Goal: Participate in discussion: Engage in conversation with other users on a specific topic

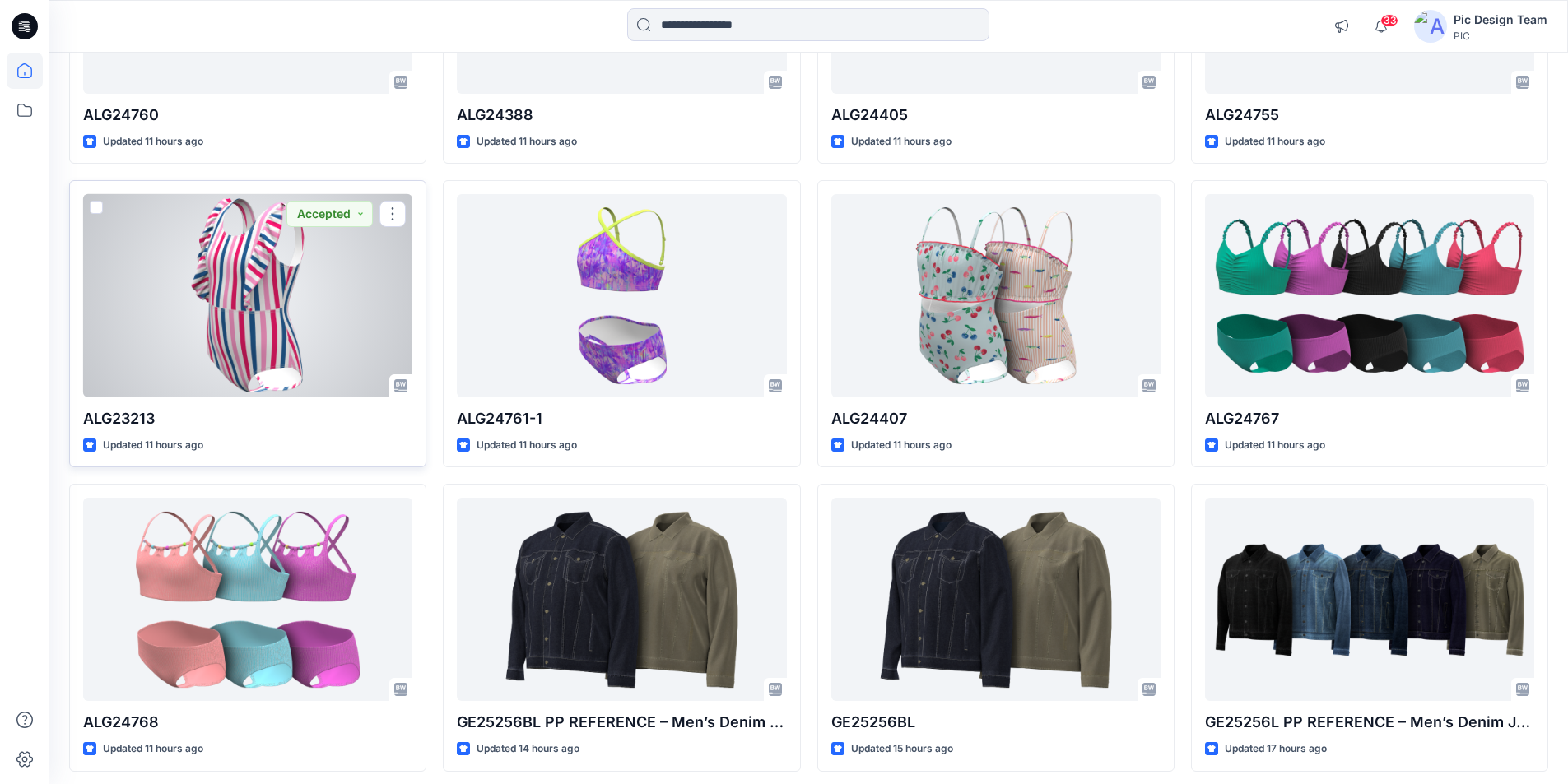
scroll to position [980, 0]
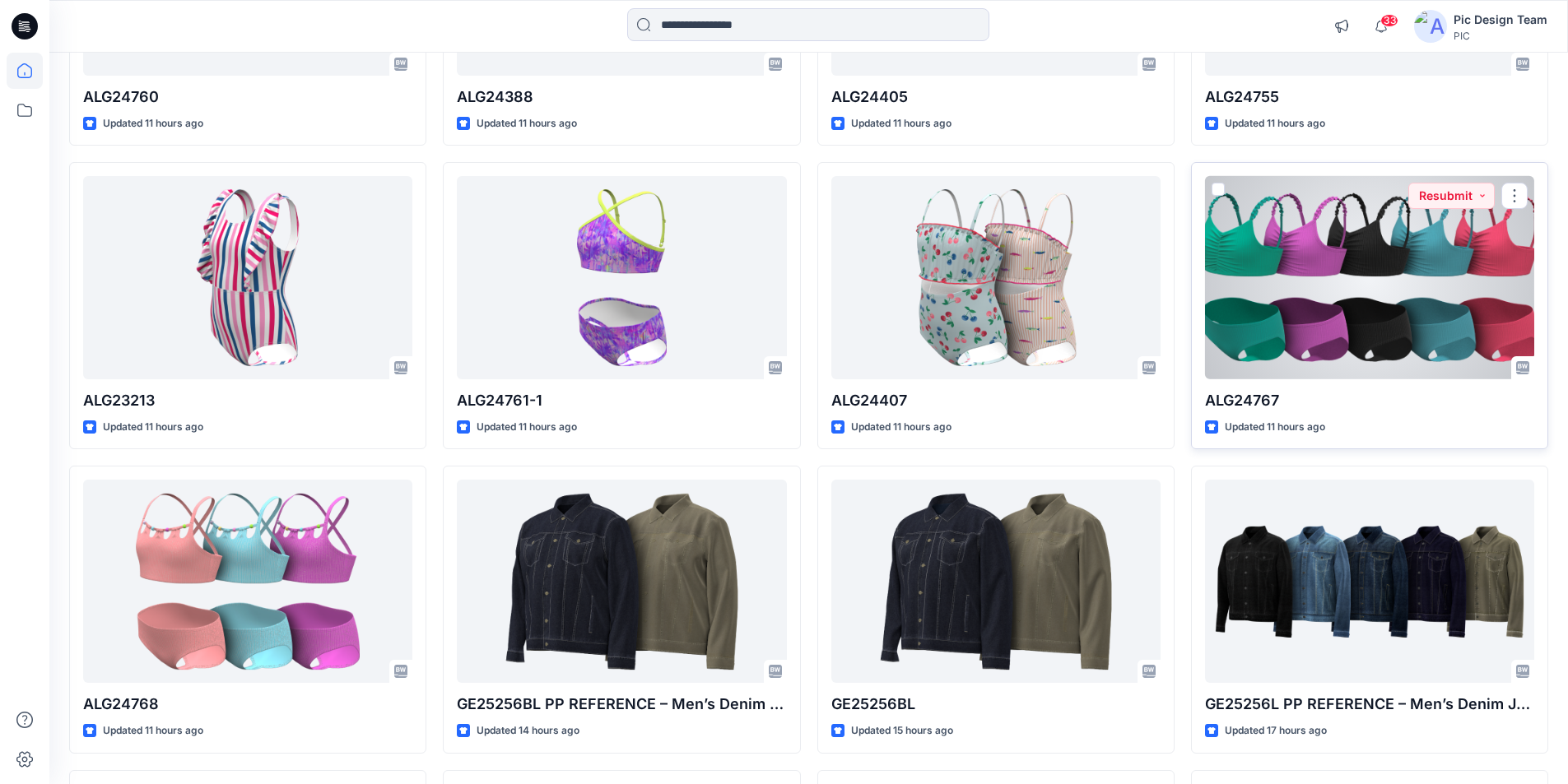
click at [1373, 221] on div at bounding box center [1369, 277] width 329 height 203
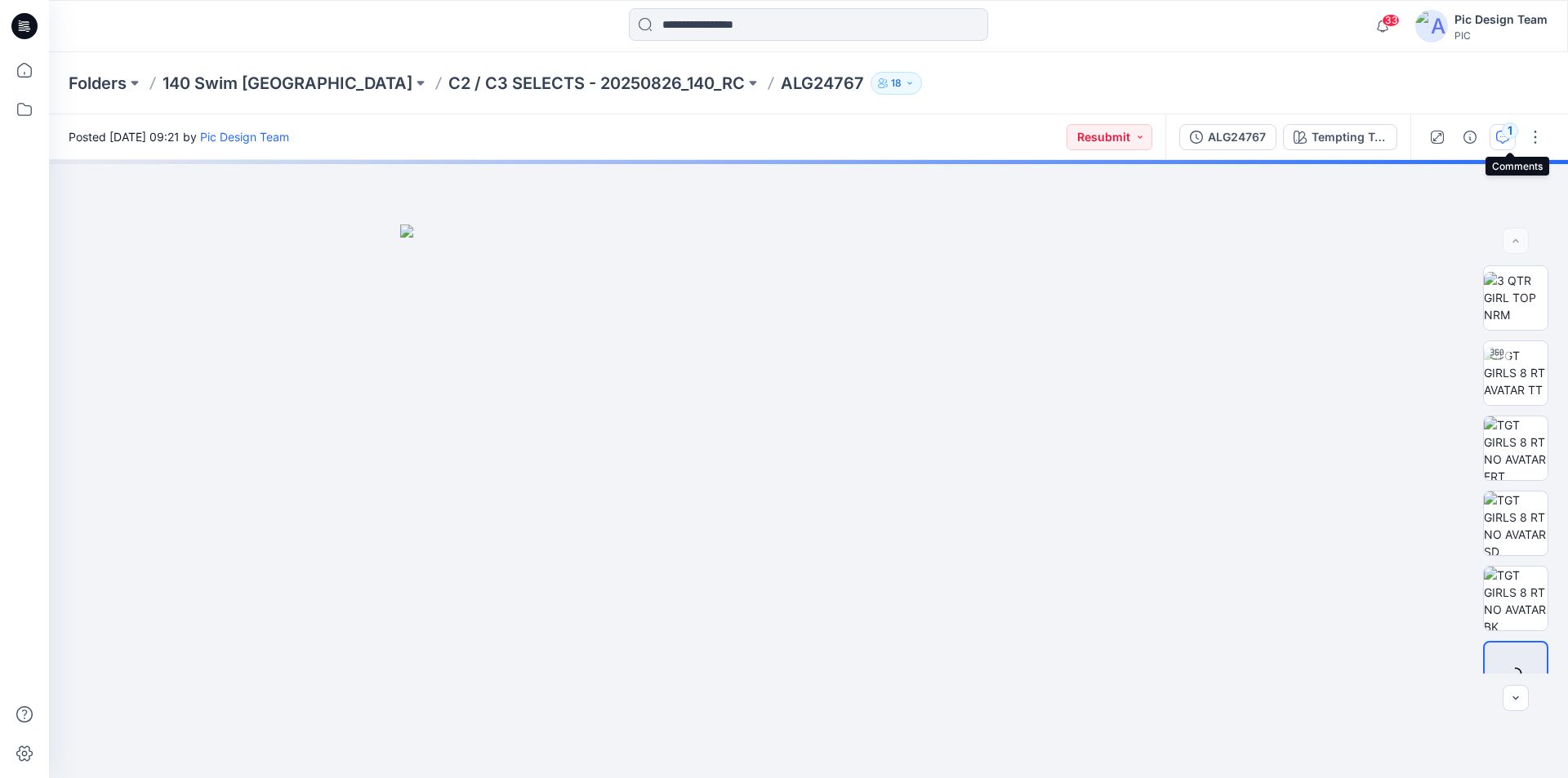
click at [1507, 141] on icon "button" at bounding box center [1502, 137] width 13 height 13
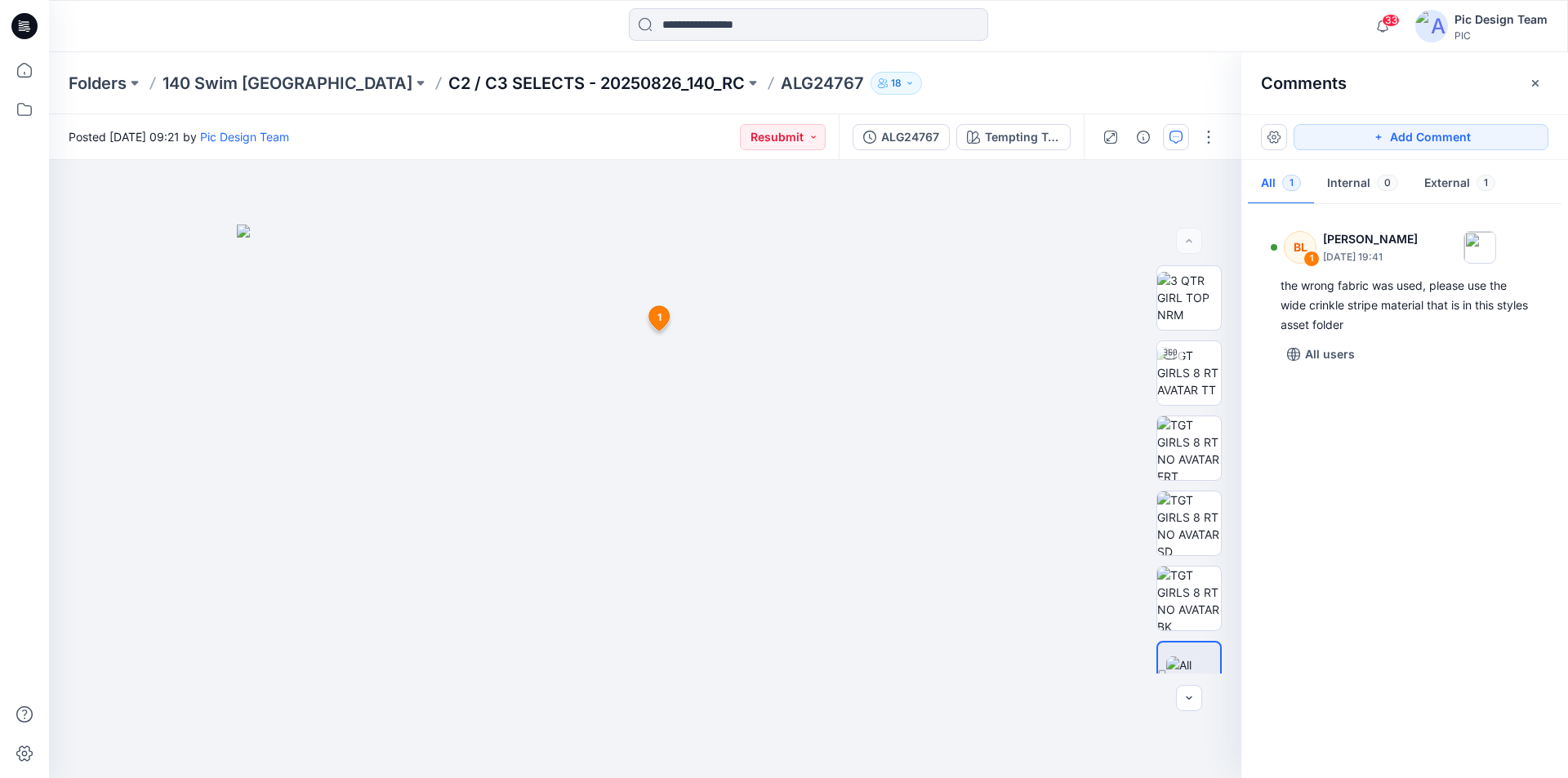
click at [448, 88] on p "C2 / C3 SELECTS - 20250826_140_RC" at bounding box center [596, 83] width 297 height 22
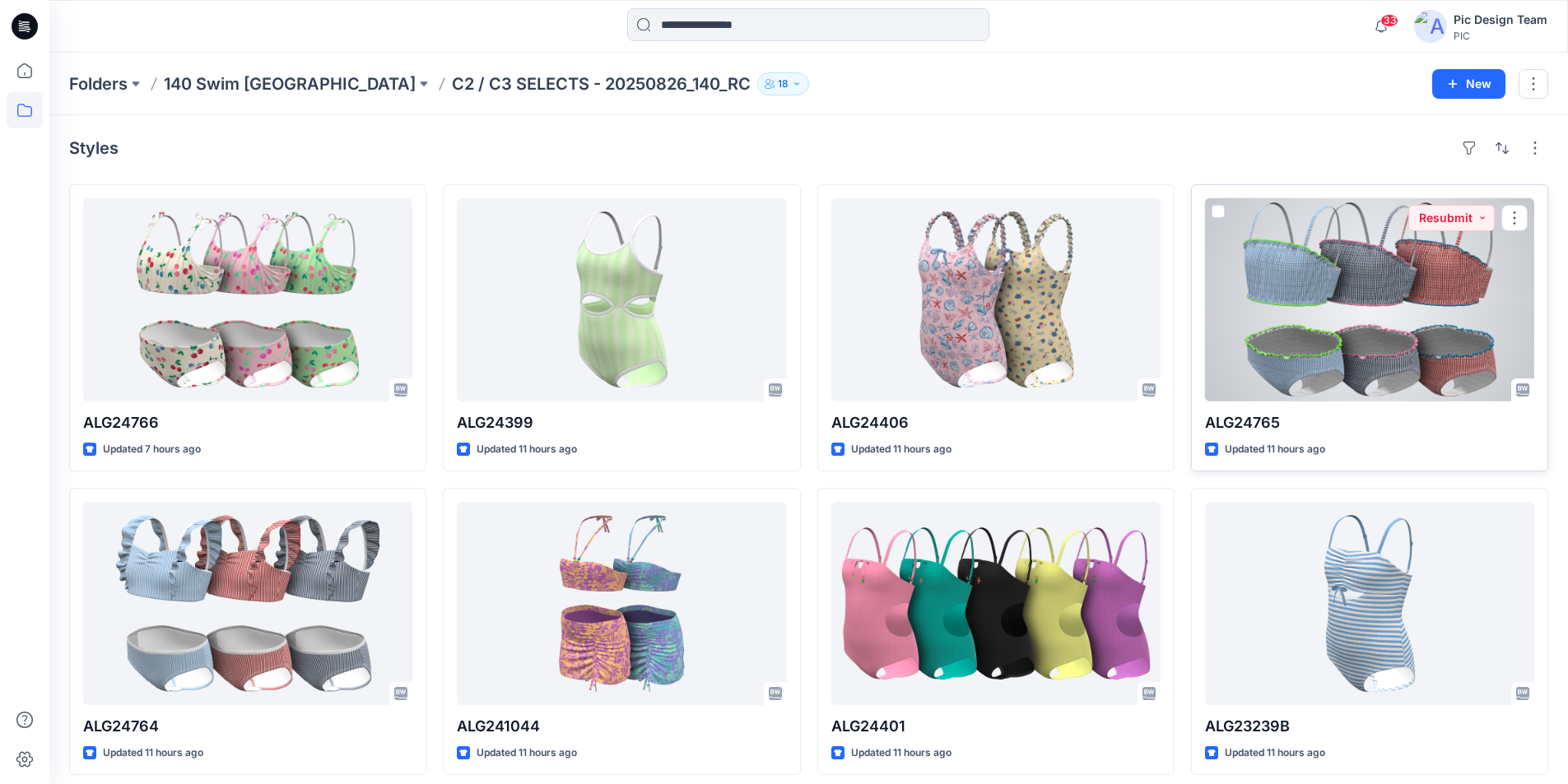
click at [1381, 276] on div at bounding box center [1369, 300] width 329 height 203
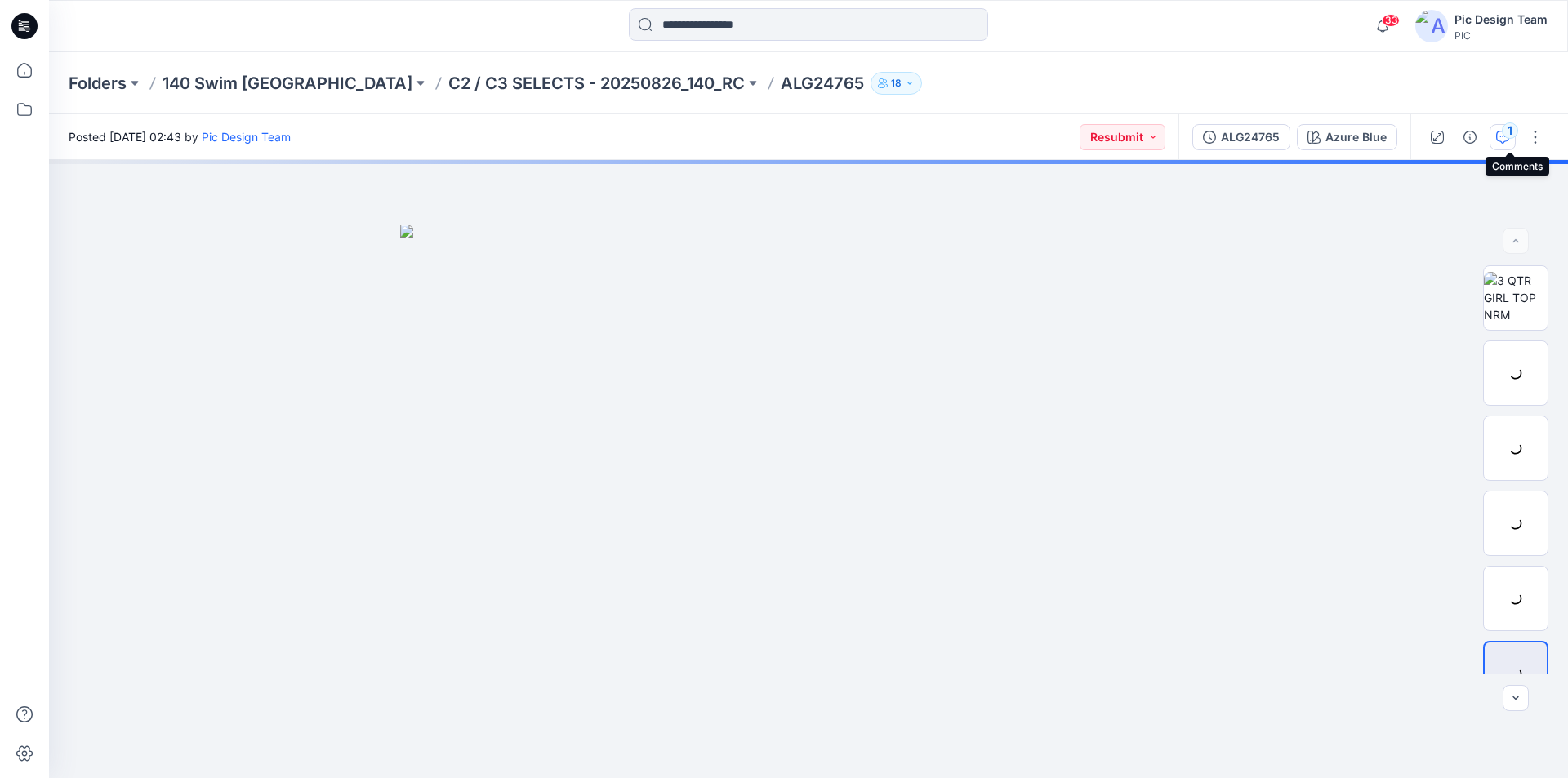
click at [1513, 131] on div "1" at bounding box center [1509, 131] width 16 height 16
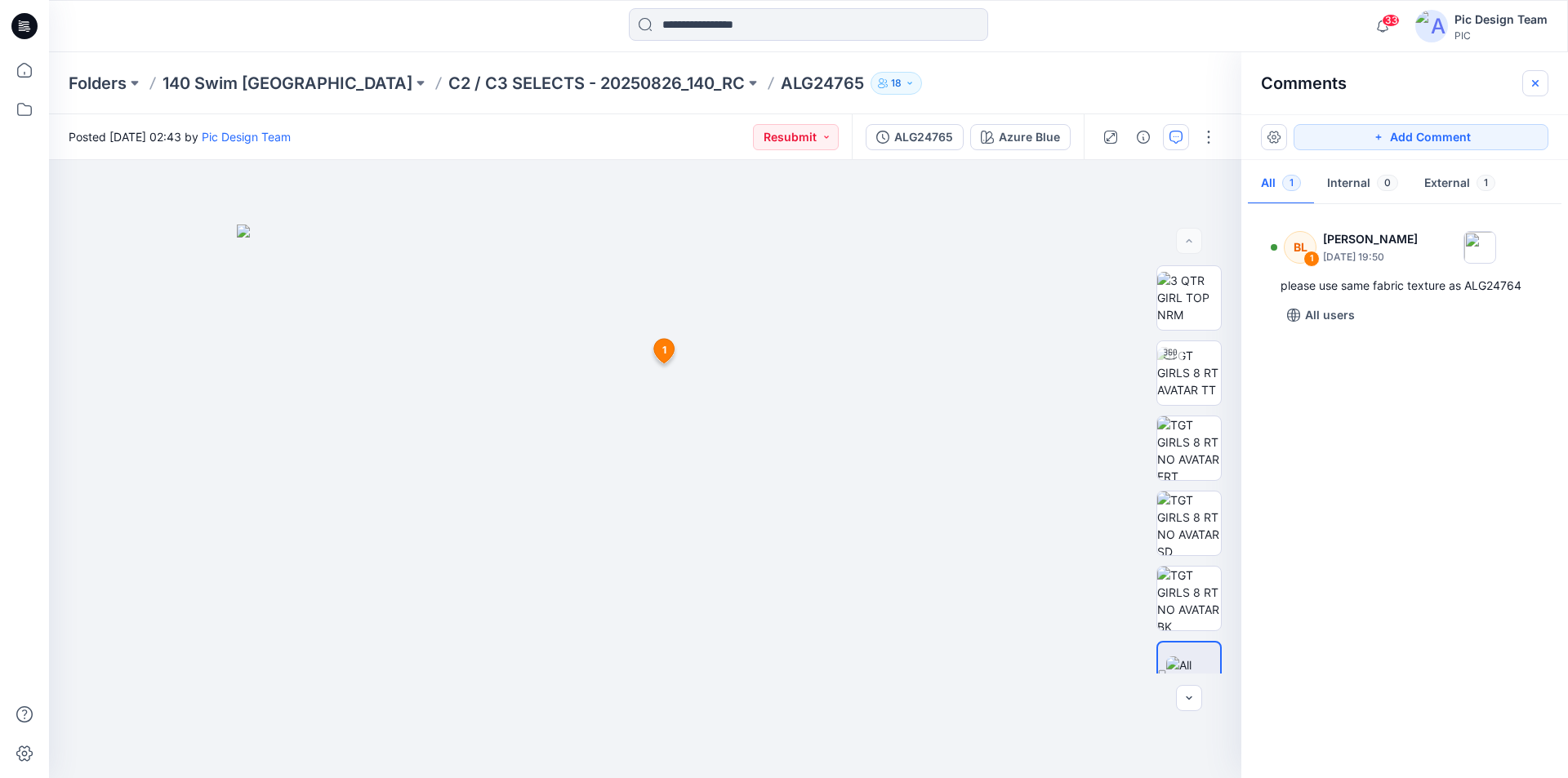
click at [1530, 84] on icon "button" at bounding box center [1535, 83] width 13 height 13
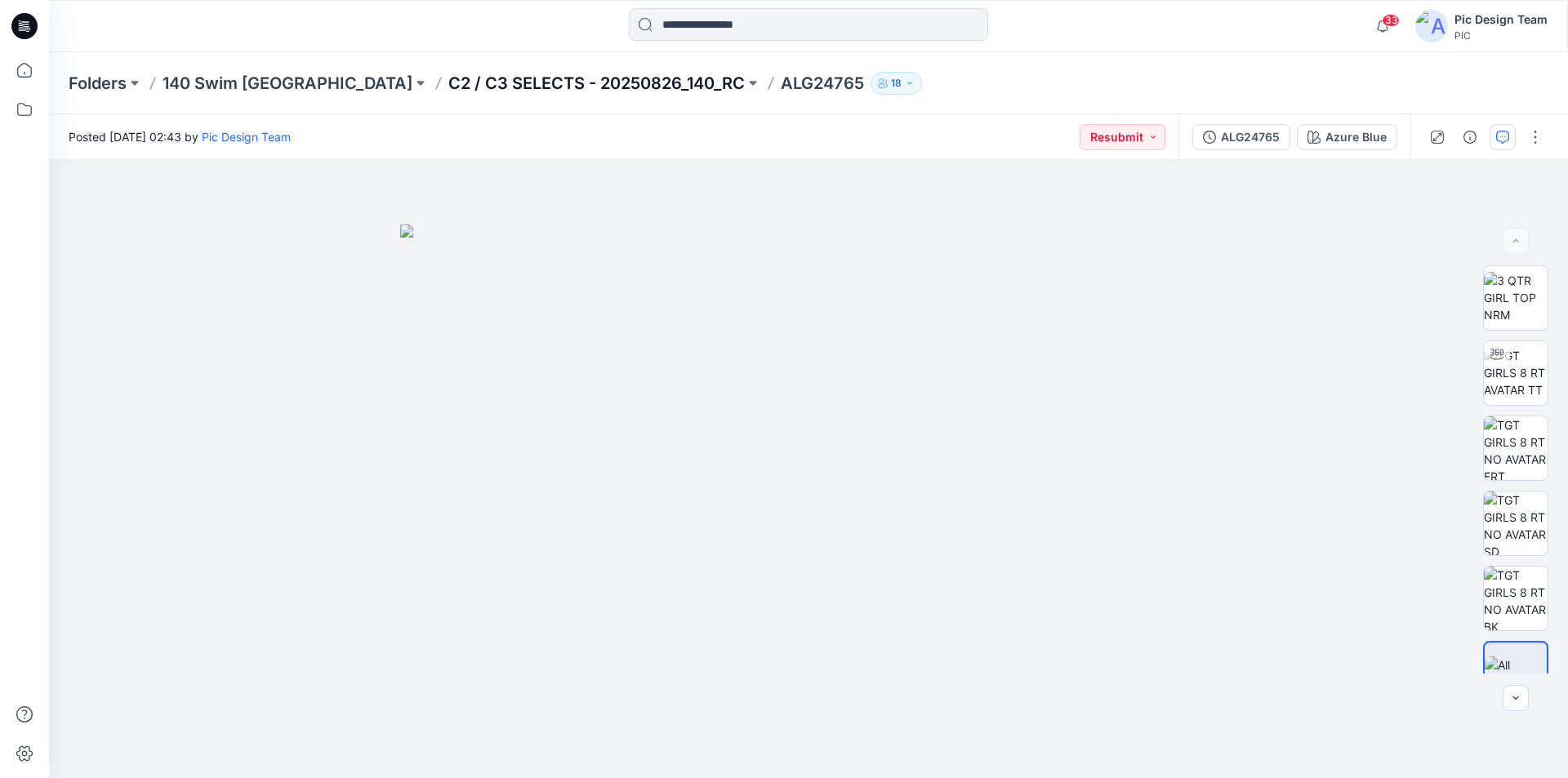
click at [557, 80] on p "C2 / C3 SELECTS - 20250826_140_RC" at bounding box center [596, 83] width 297 height 22
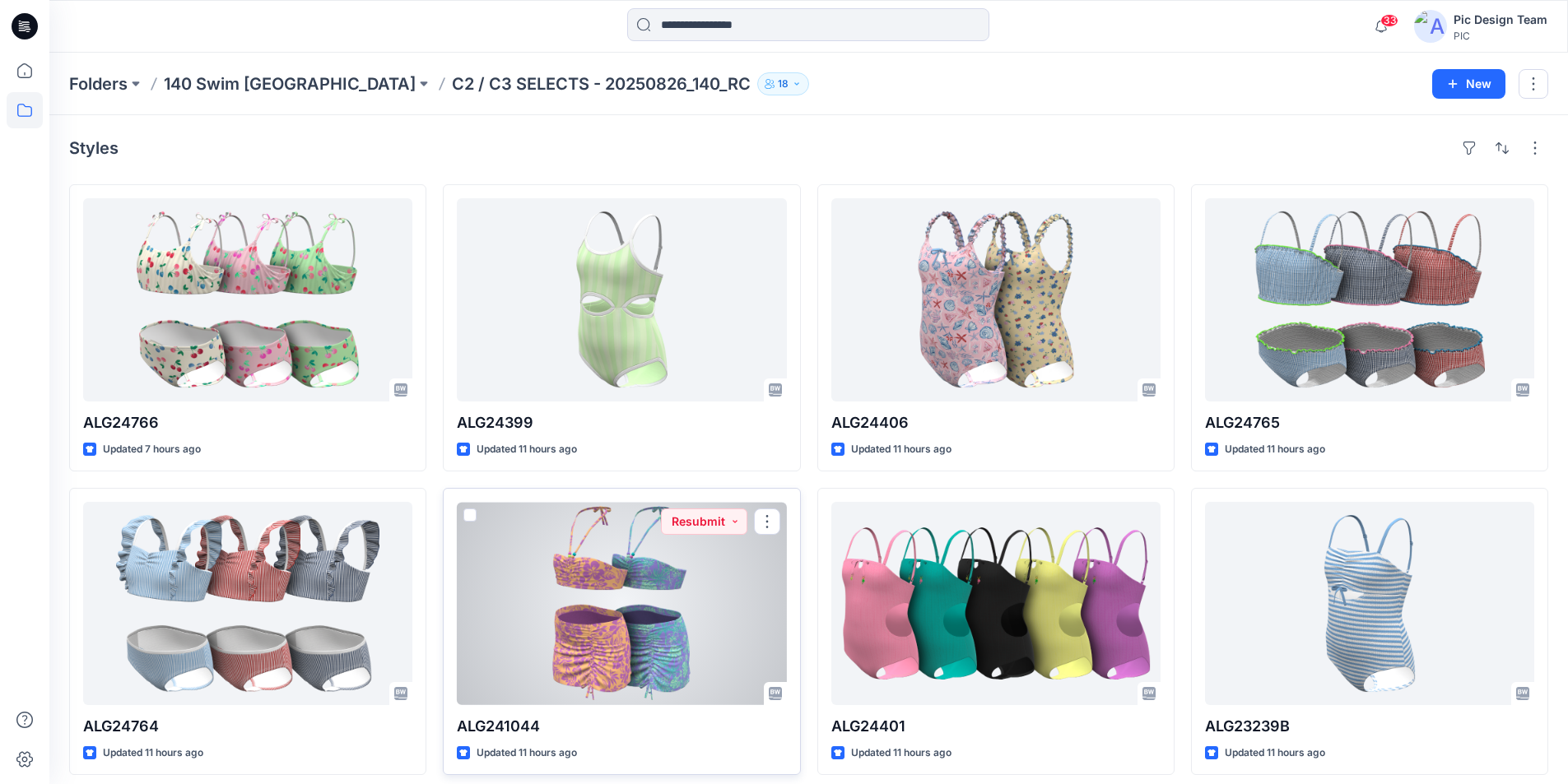
click at [687, 534] on div at bounding box center [621, 603] width 329 height 203
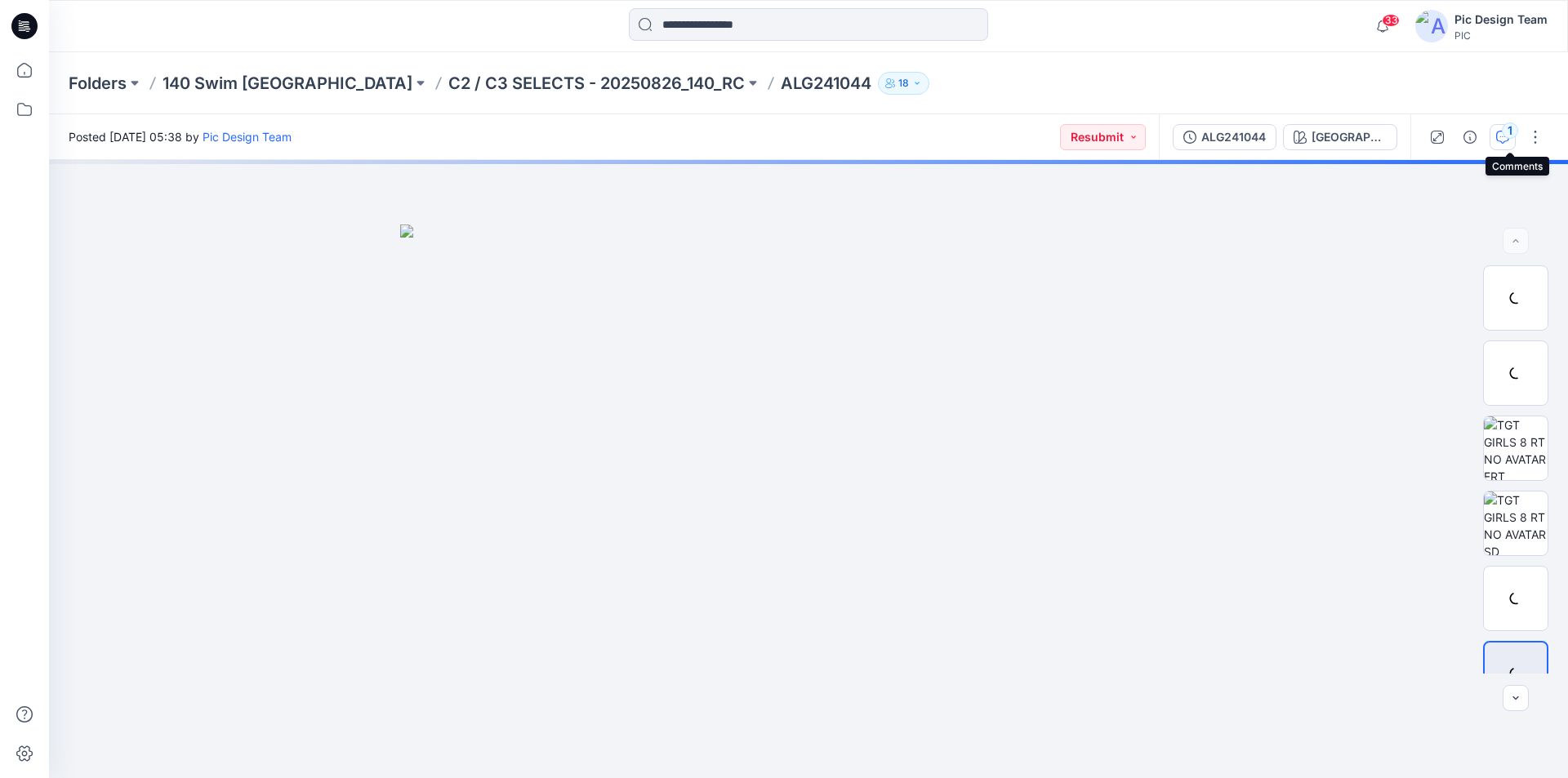
click at [1504, 130] on button "1" at bounding box center [1502, 137] width 26 height 26
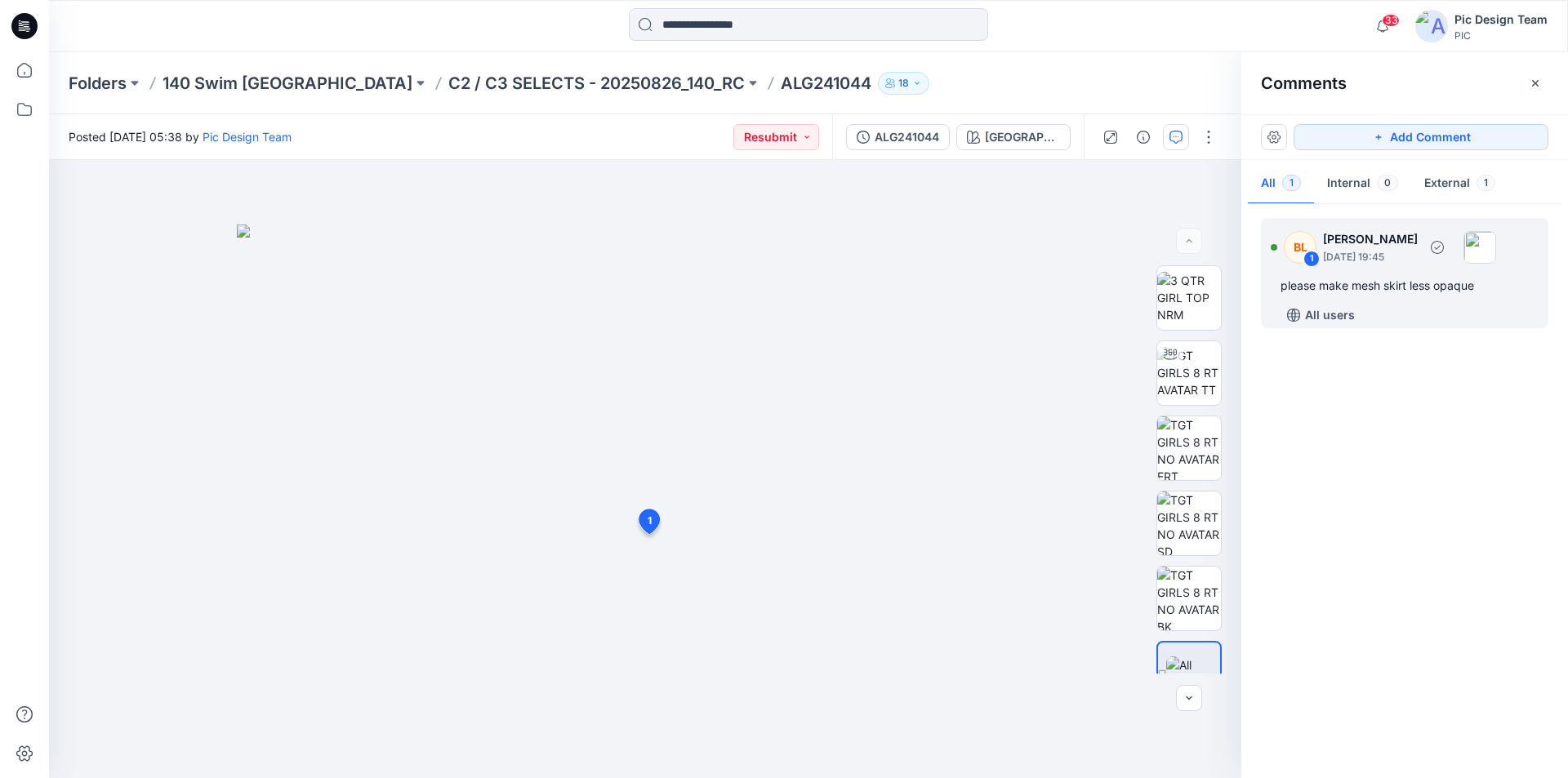
click at [1398, 283] on div "please make mesh skirt less opaque" at bounding box center [1405, 285] width 248 height 20
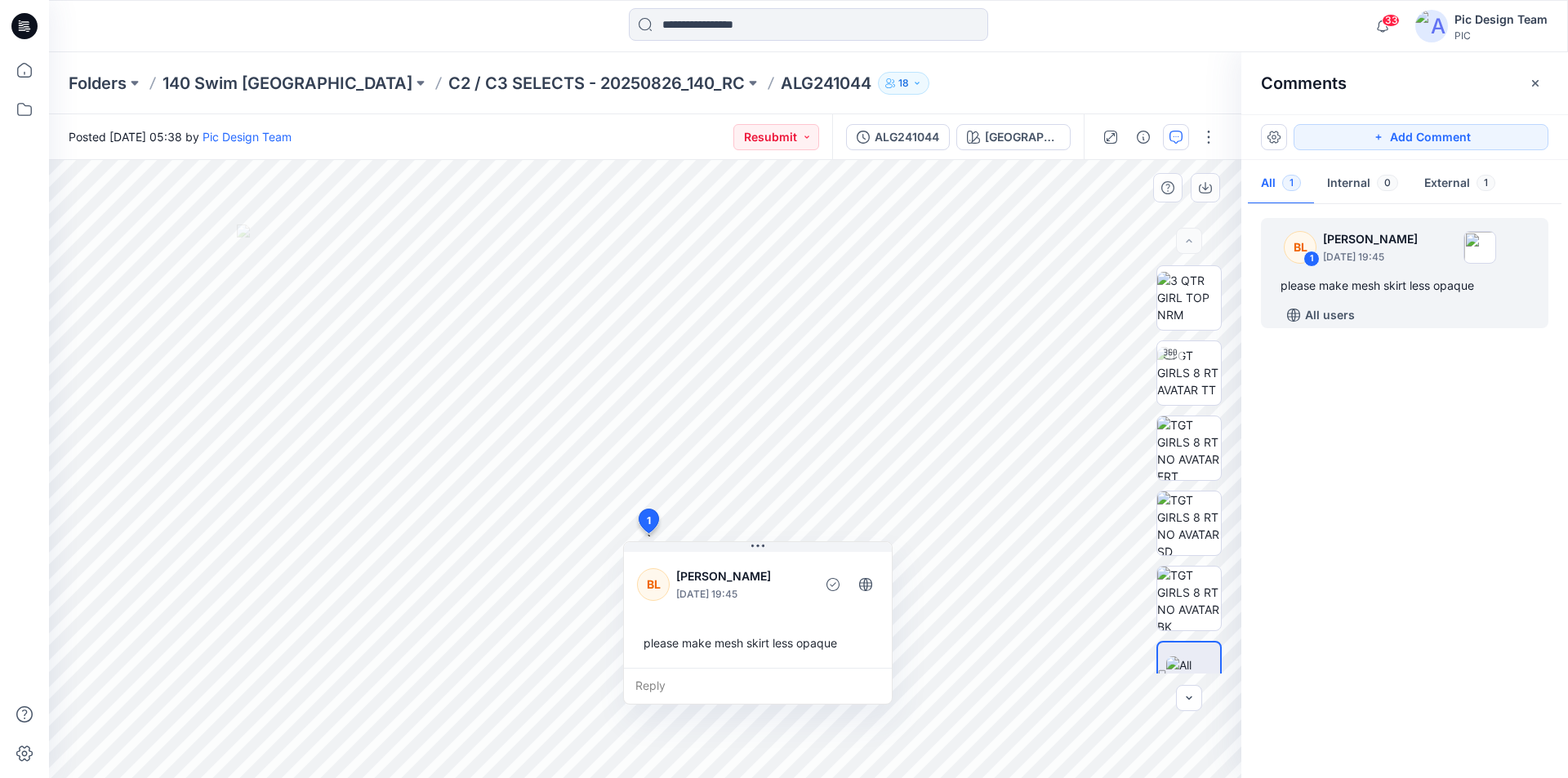
click at [686, 675] on div "Reply" at bounding box center [758, 686] width 268 height 36
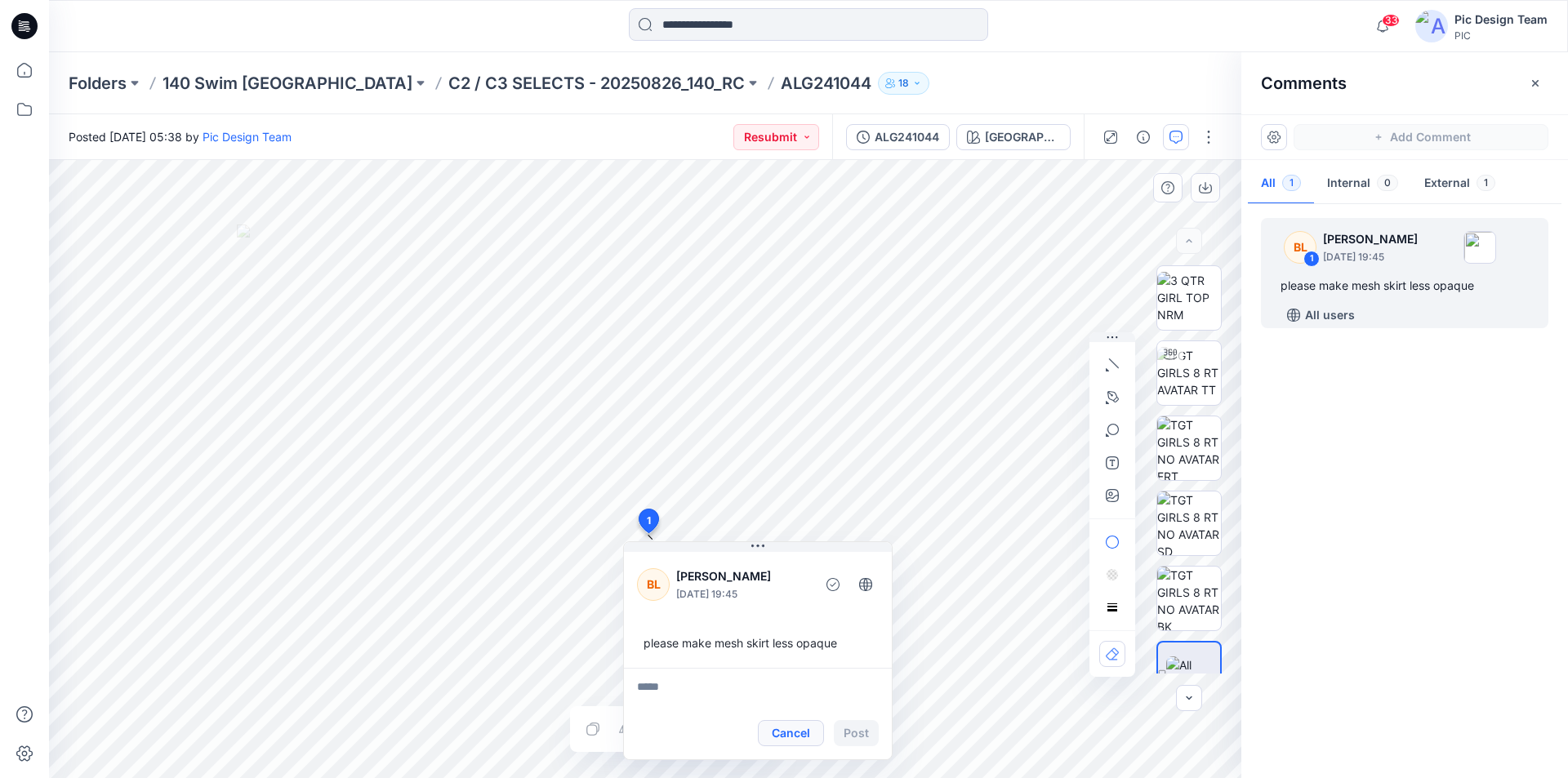
click at [801, 724] on button "Cancel" at bounding box center [790, 733] width 66 height 26
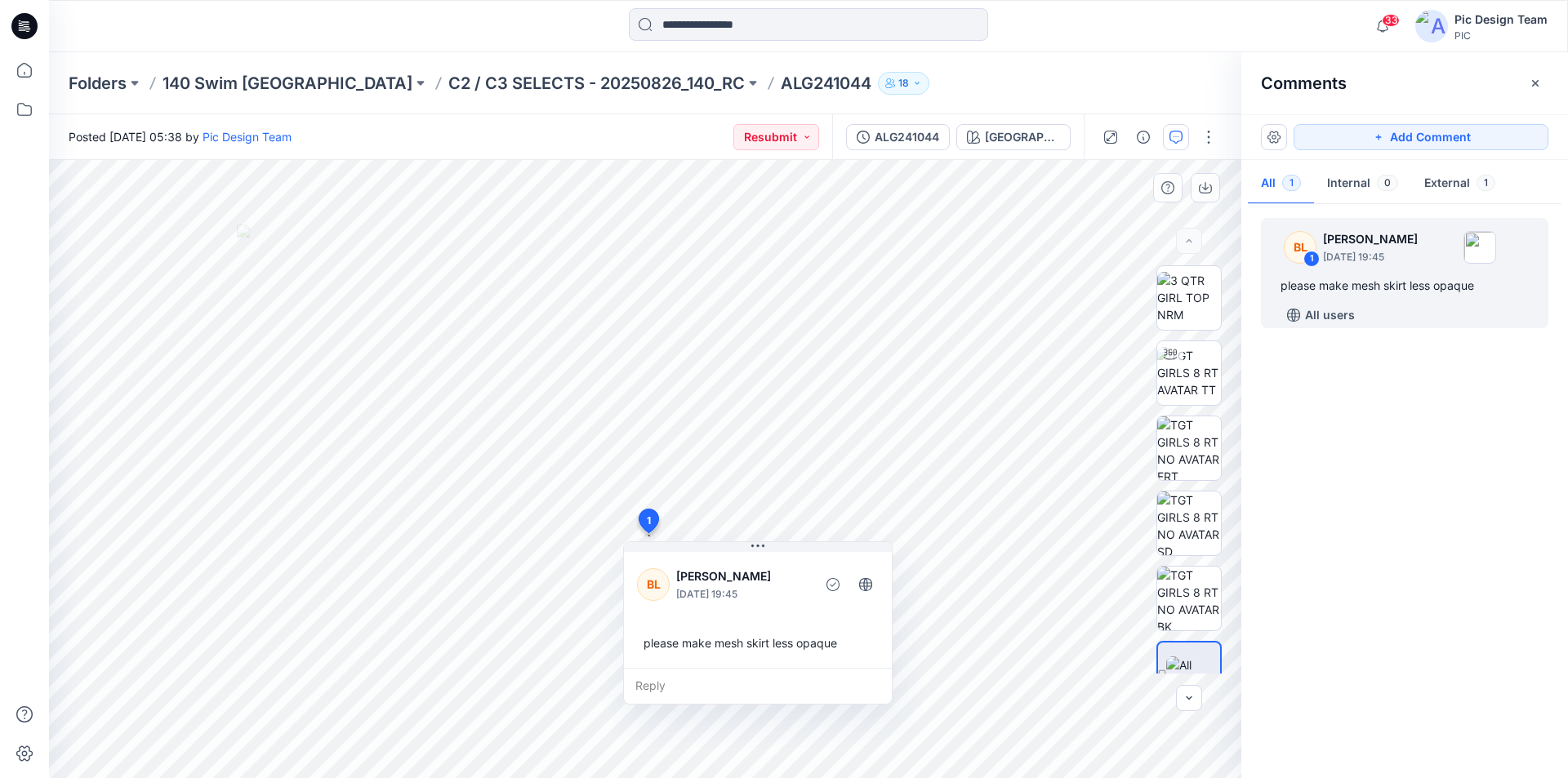
click at [787, 641] on div "please make mesh skirt less opaque" at bounding box center [757, 642] width 241 height 30
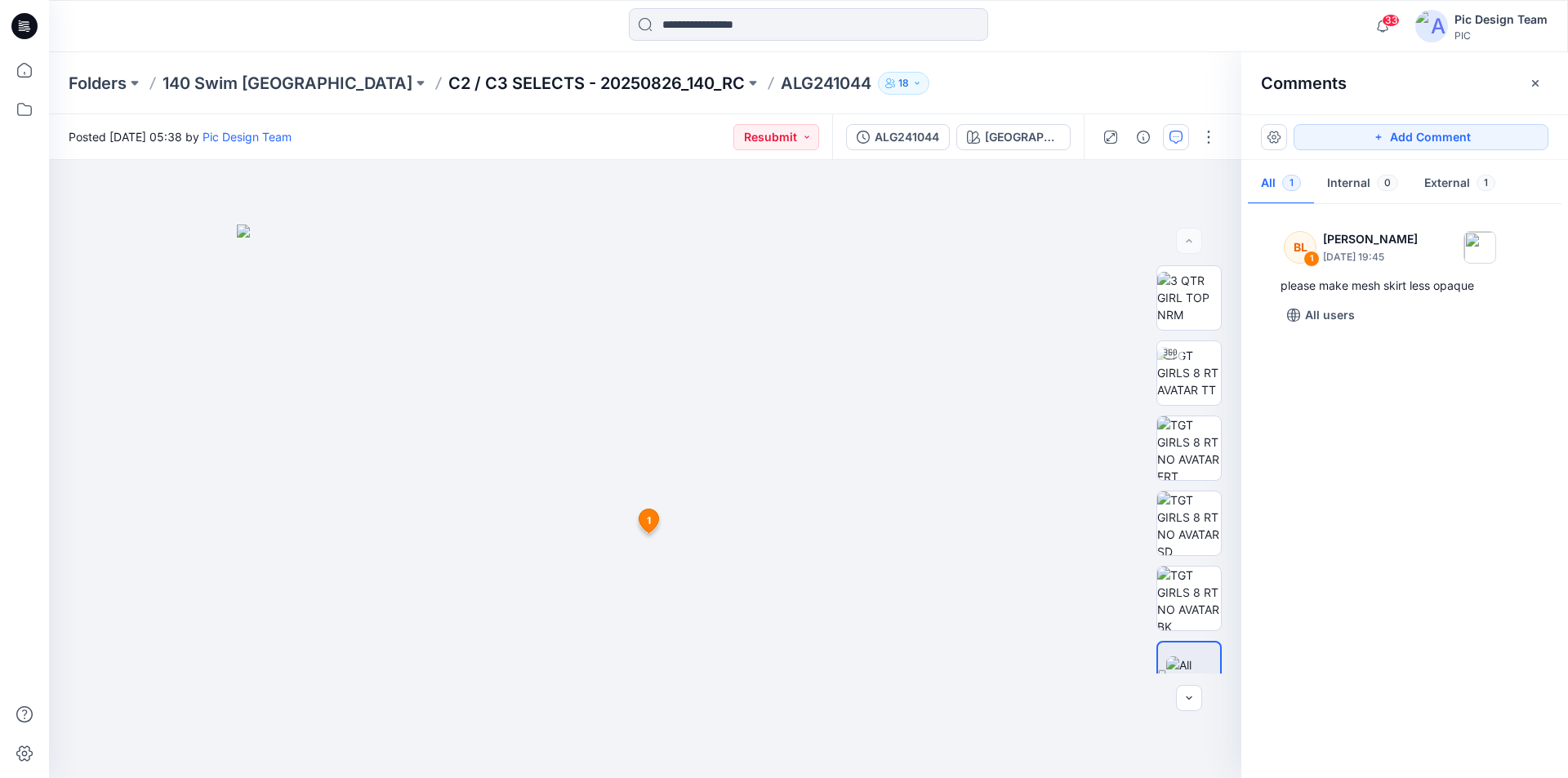
click at [525, 87] on p "C2 / C3 SELECTS - 20250826_140_RC" at bounding box center [596, 83] width 297 height 22
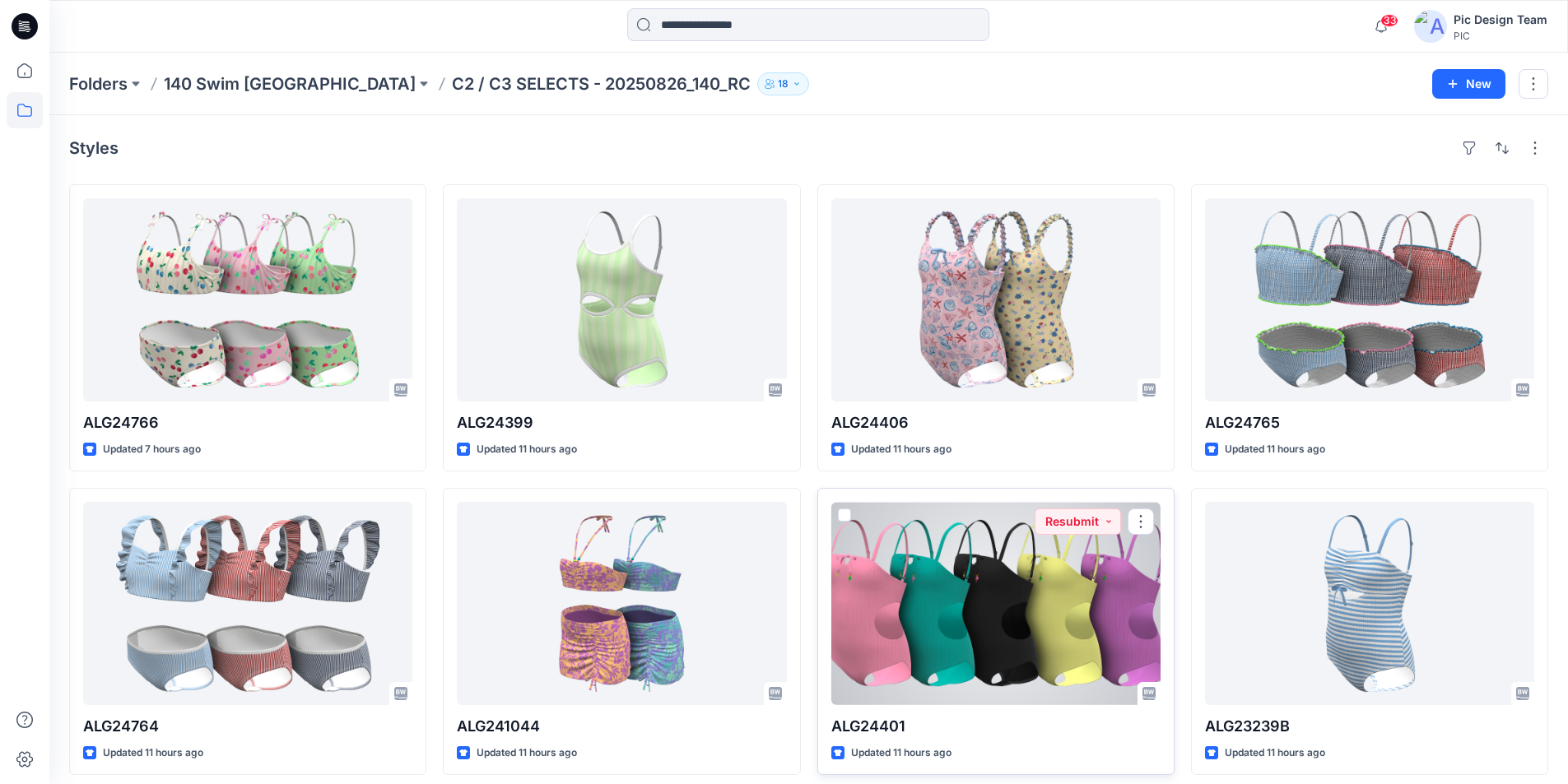
click at [1075, 551] on div at bounding box center [996, 603] width 329 height 203
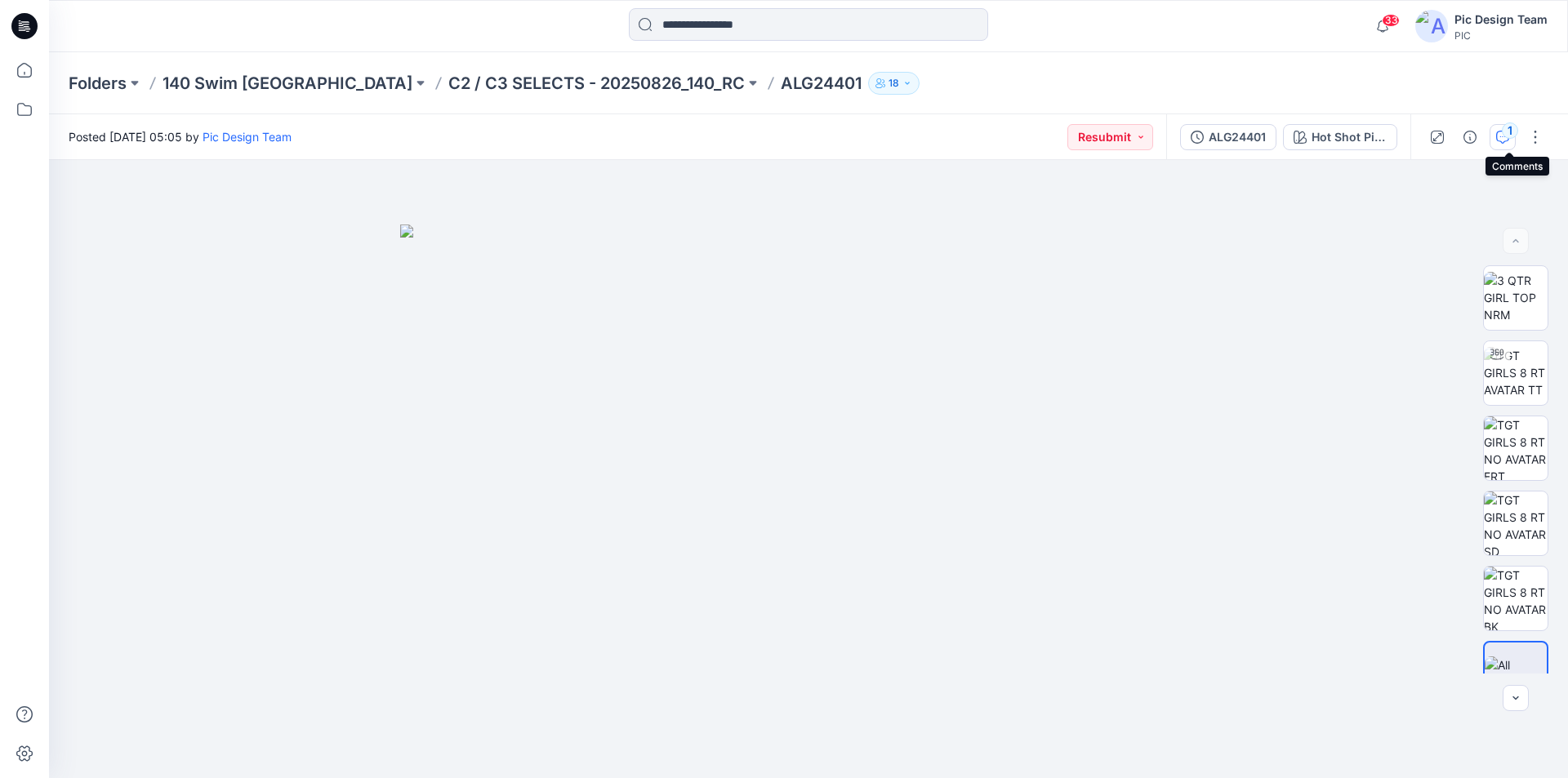
click at [1508, 142] on button "1" at bounding box center [1502, 137] width 26 height 26
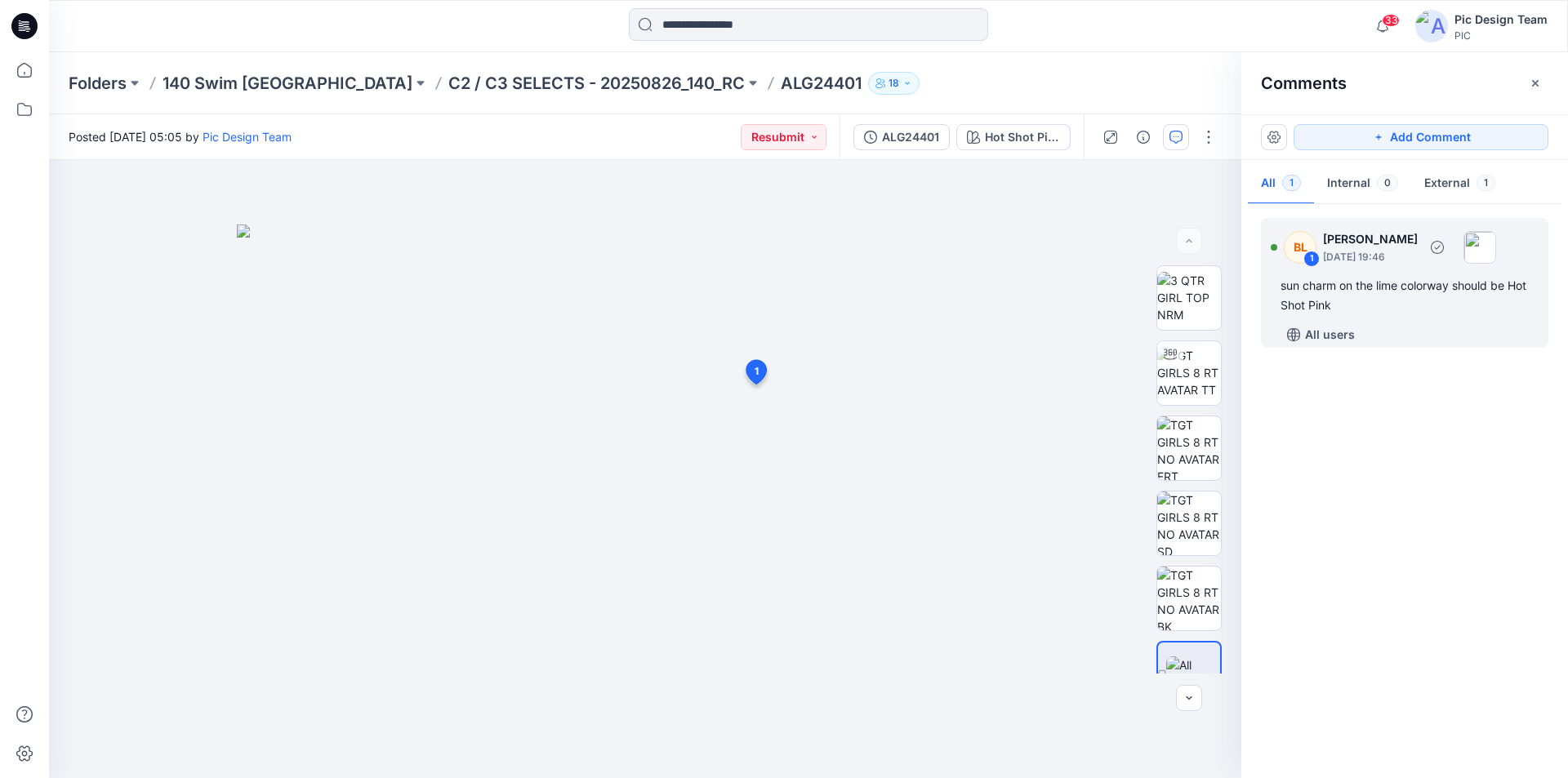
click at [1410, 282] on div "sun charm on the lime colorway should be Hot Shot Pink" at bounding box center [1405, 295] width 248 height 39
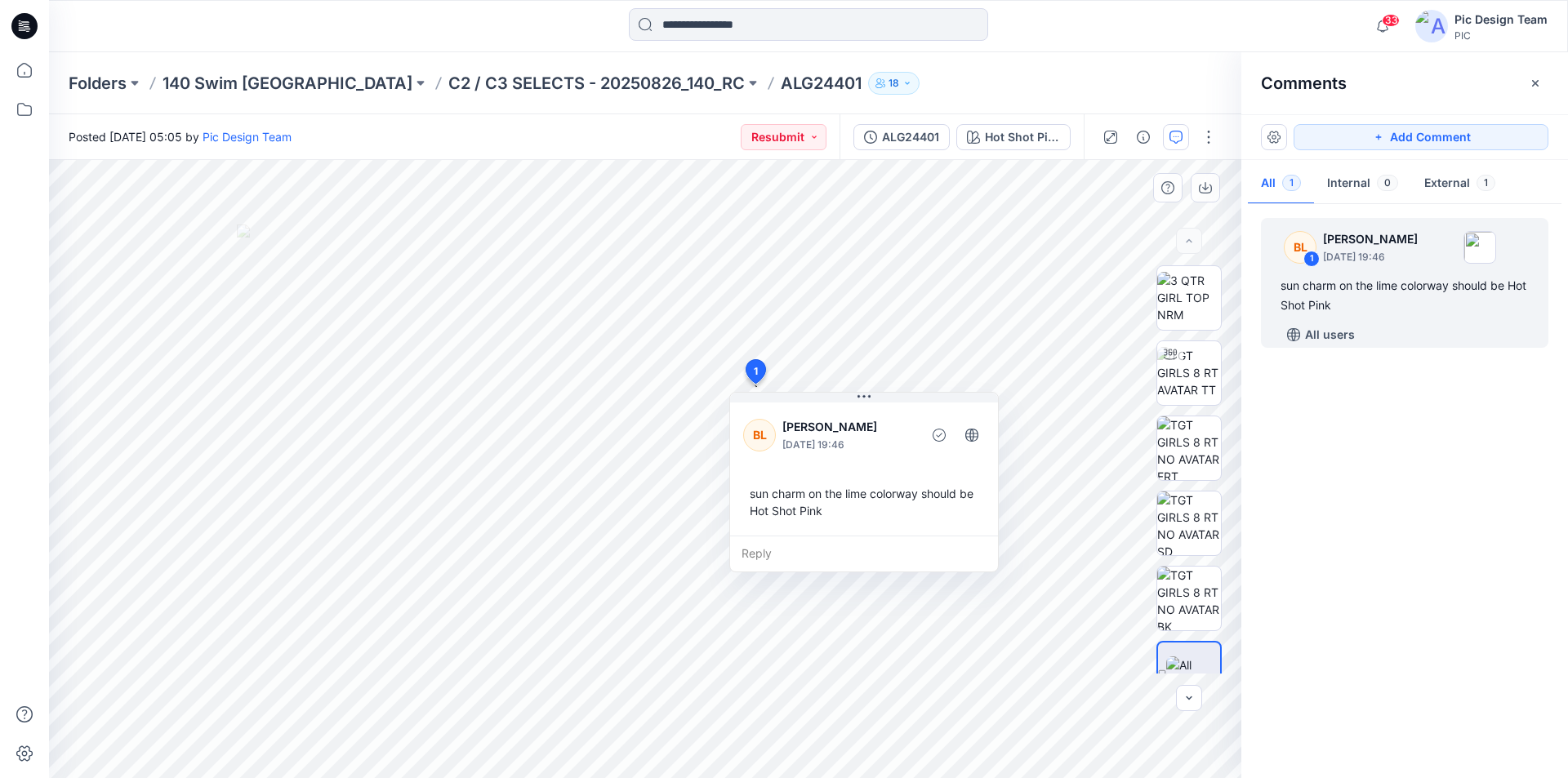
click at [971, 492] on div "sun charm on the lime colorway should be Hot Shot Pink" at bounding box center [863, 501] width 241 height 48
click at [1539, 88] on button "button" at bounding box center [1535, 83] width 26 height 26
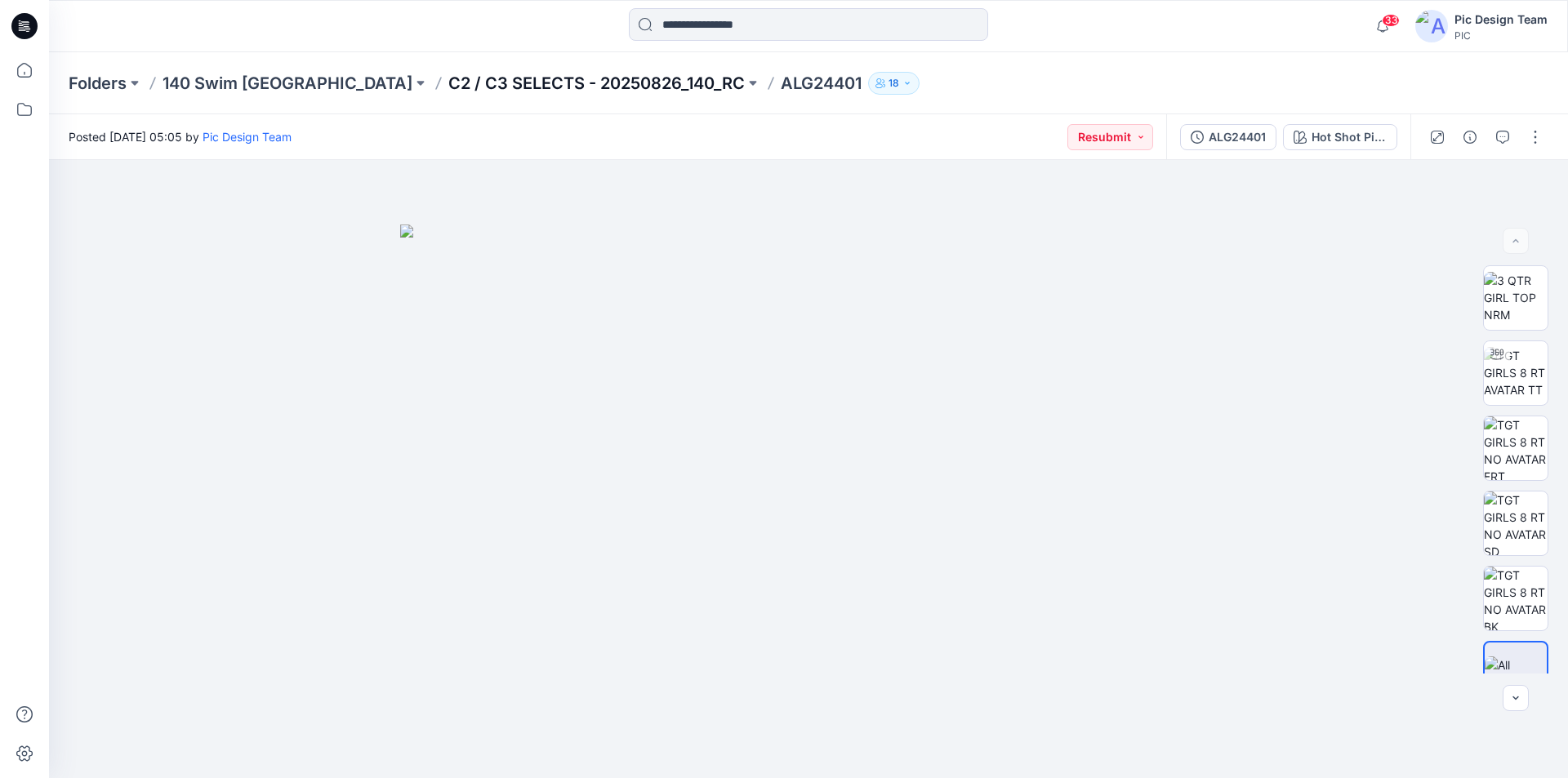
click at [551, 76] on p "C2 / C3 SELECTS - 20250826_140_RC" at bounding box center [596, 83] width 297 height 22
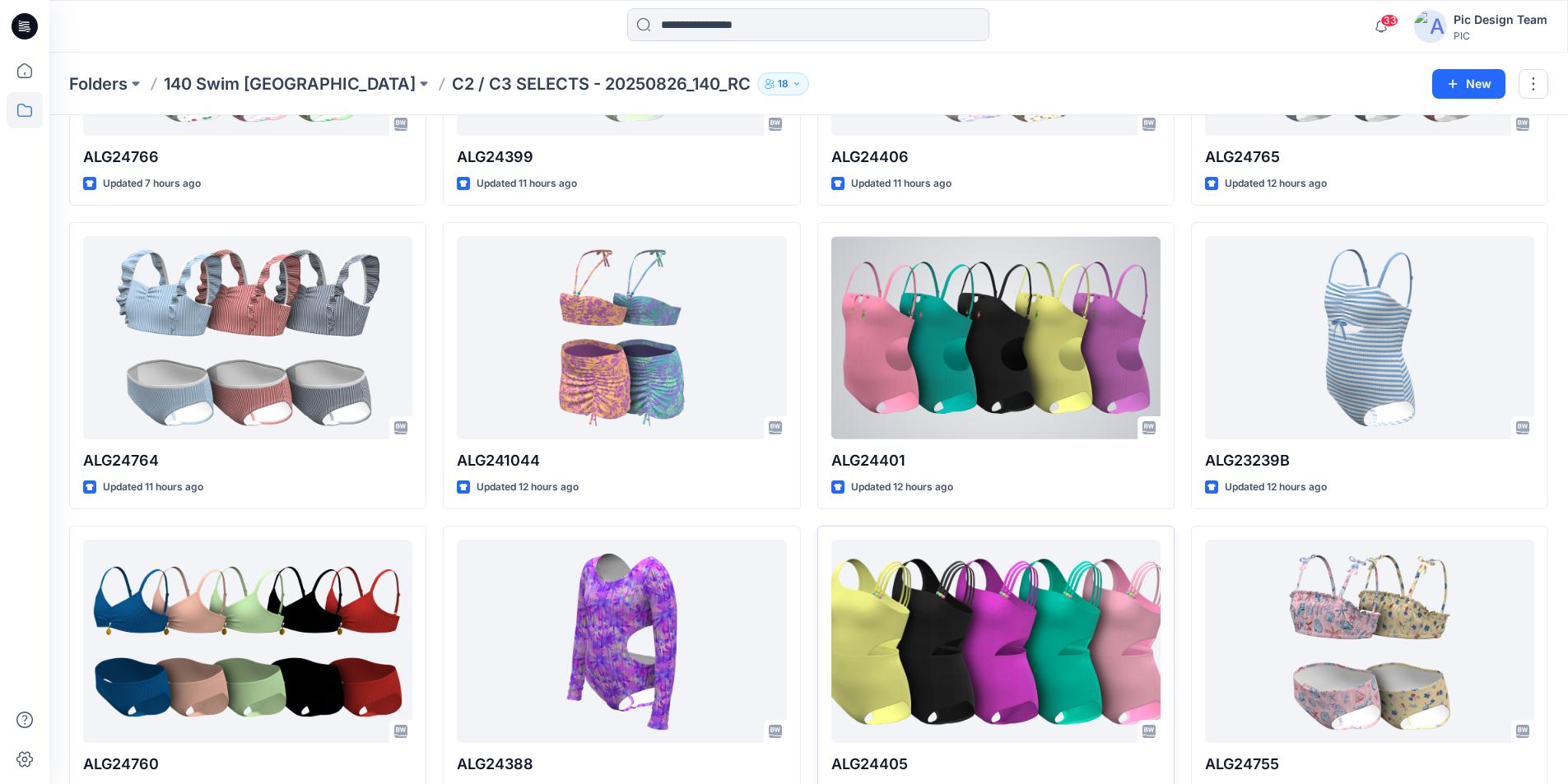
scroll to position [576, 0]
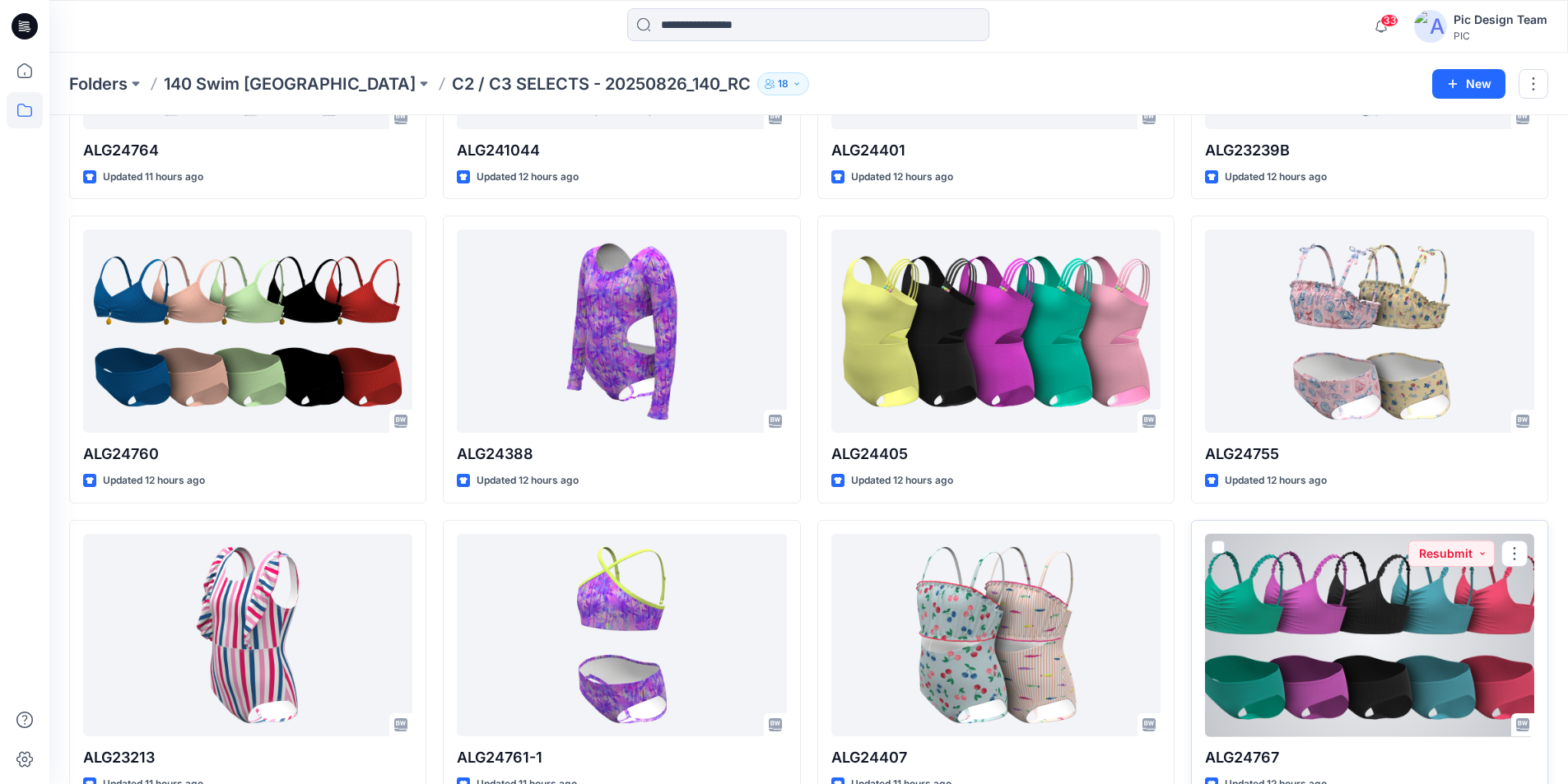
click at [1364, 552] on div at bounding box center [1369, 635] width 329 height 203
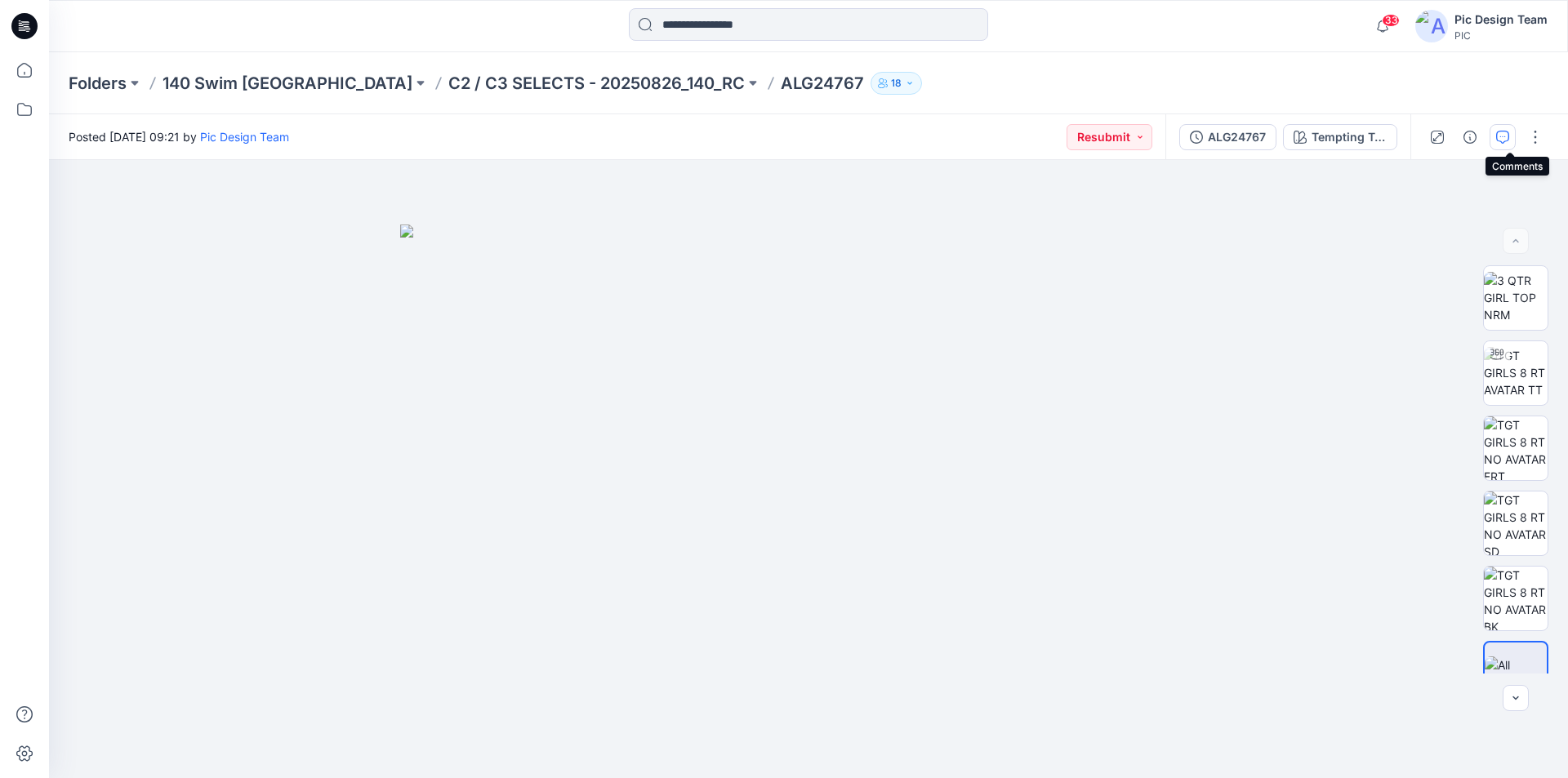
click at [1509, 139] on icon "button" at bounding box center [1502, 137] width 13 height 13
